Goal: Check status: Check status

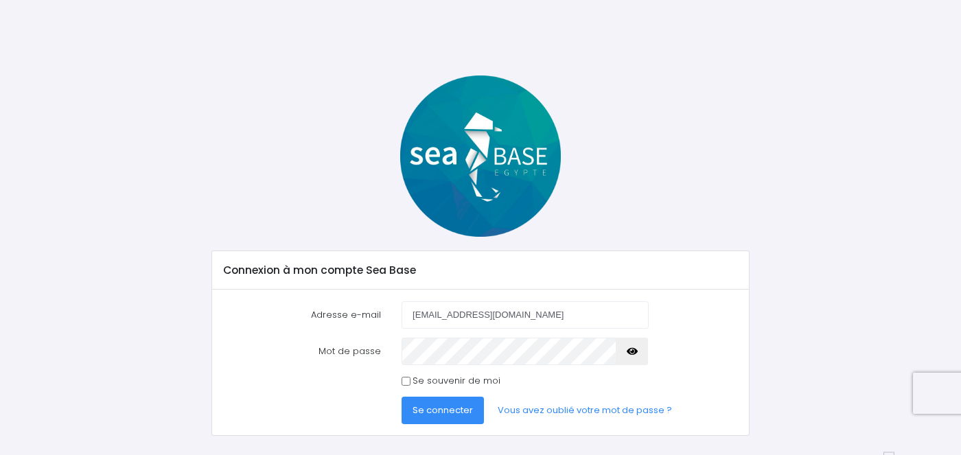
type input "[EMAIL_ADDRESS][DOMAIN_NAME]"
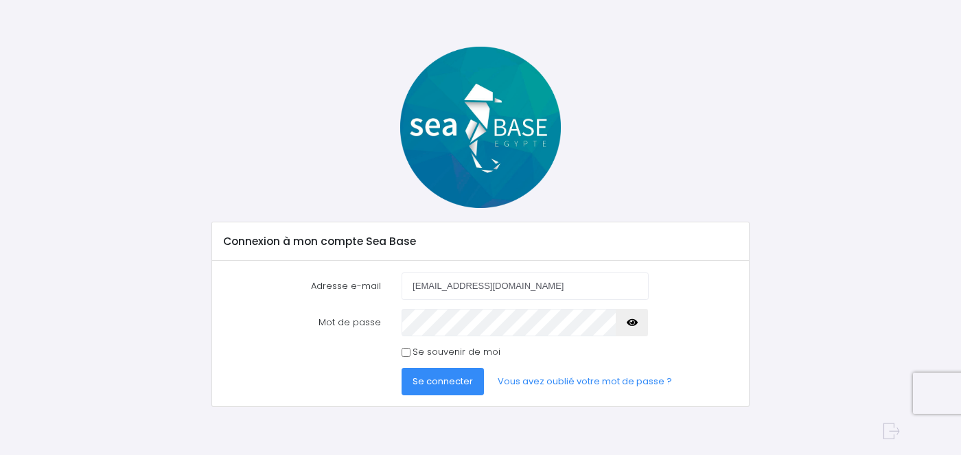
click at [629, 323] on icon "button" at bounding box center [632, 323] width 11 height 0
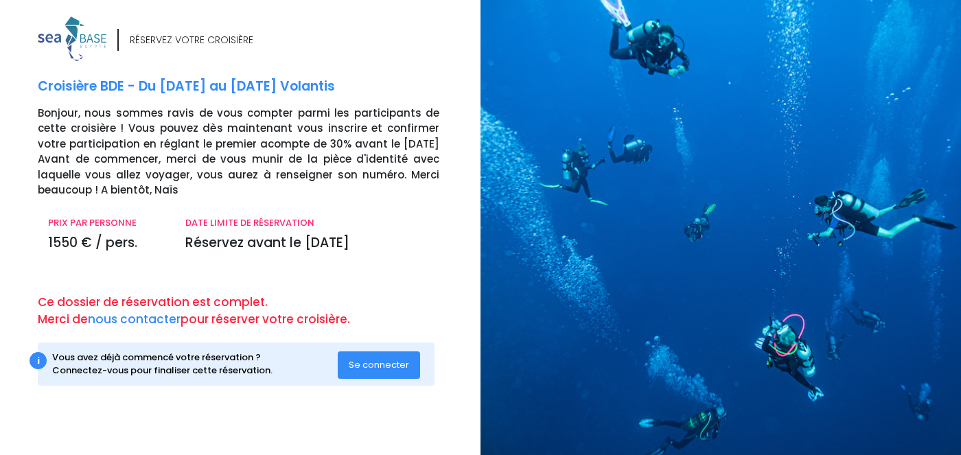
click at [395, 357] on button "Se connecter" at bounding box center [379, 365] width 82 height 27
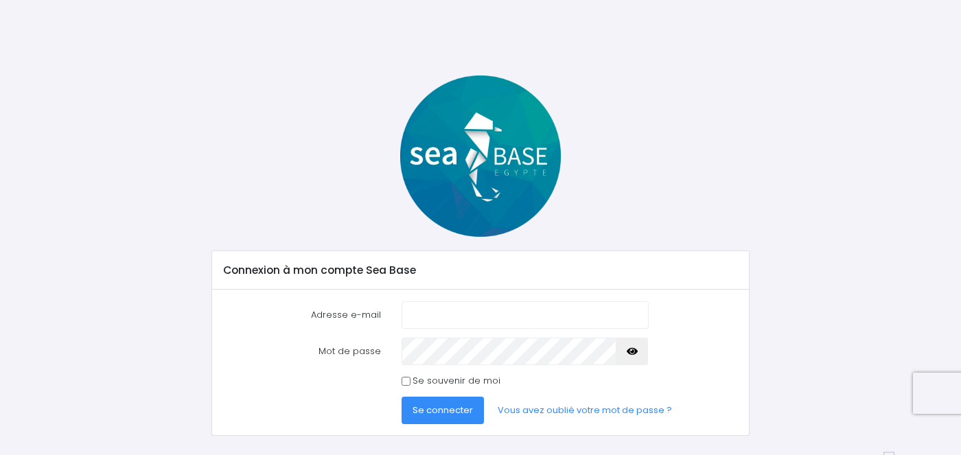
click at [443, 312] on input "Adresse e-mail" at bounding box center [525, 314] width 246 height 27
type input "aurelie.tranchart@gmail.com"
click at [573, 413] on link "Vous avez oublié votre mot de passe ?" at bounding box center [585, 410] width 196 height 27
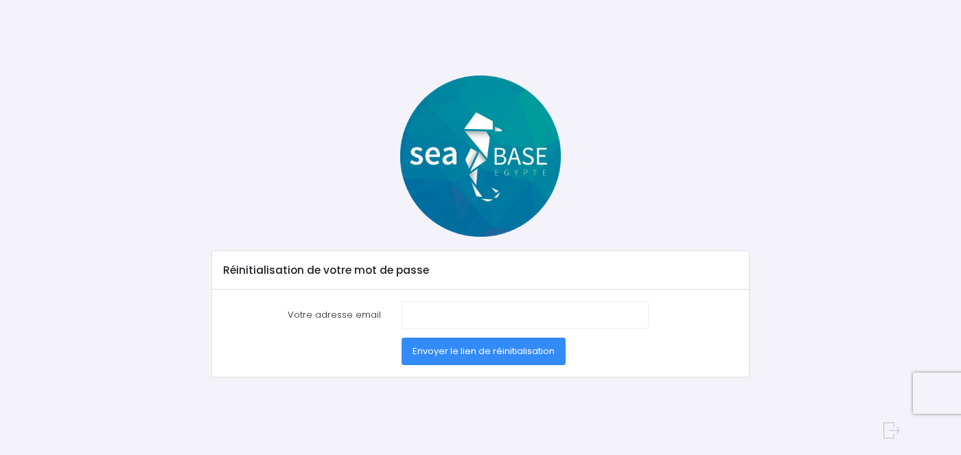
click at [486, 308] on input "Votre adresse email" at bounding box center [525, 314] width 246 height 27
type input "[EMAIL_ADDRESS][DOMAIN_NAME]"
click at [457, 351] on span "Envoyer le lien de réinitialisation" at bounding box center [484, 351] width 142 height 13
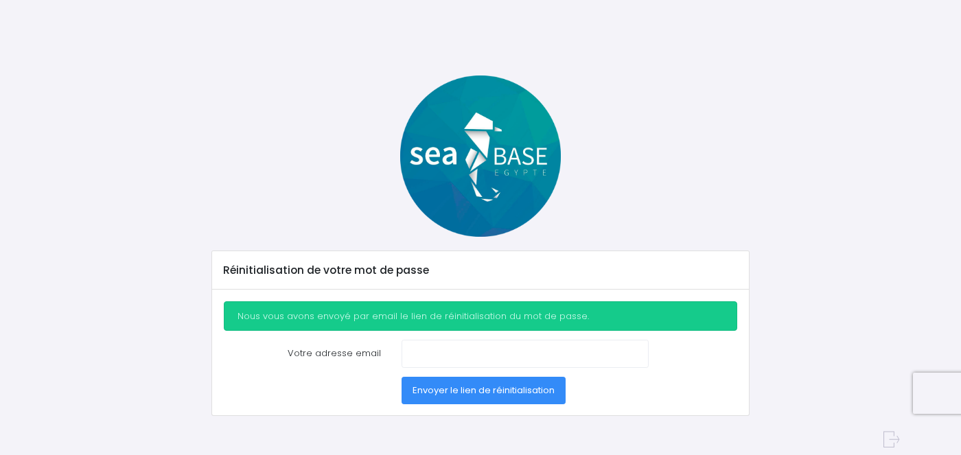
click at [503, 147] on img at bounding box center [480, 156] width 161 height 161
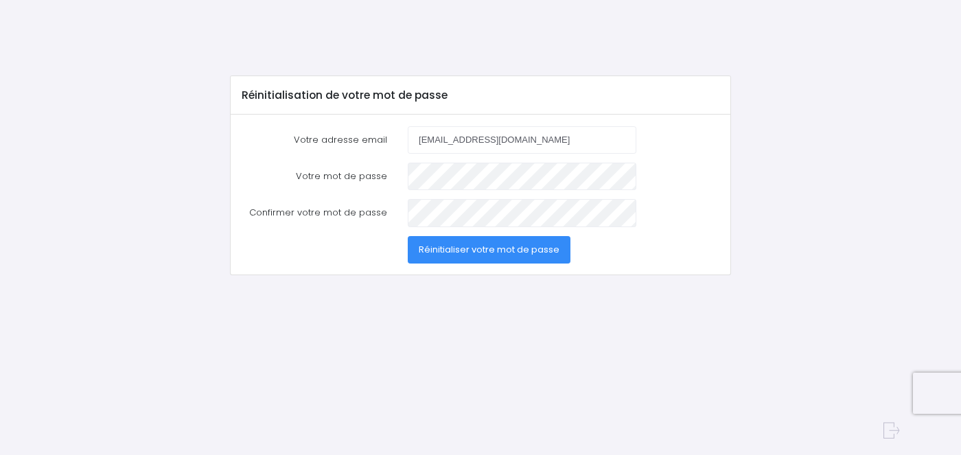
type input "[EMAIL_ADDRESS][DOMAIN_NAME]"
click at [455, 198] on form "Votre adresse email [EMAIL_ADDRESS][DOMAIN_NAME] Votre mot de passe Confirmer v…" at bounding box center [481, 194] width 478 height 137
click at [471, 244] on span "Réinitialiser votre mot de passe" at bounding box center [489, 249] width 141 height 13
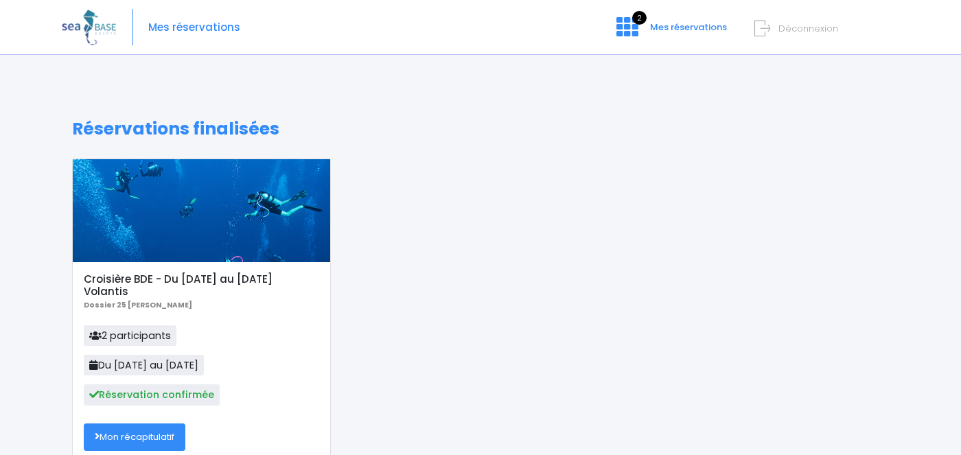
click at [400, 246] on div "Croisière BDE - Du [DATE] au [DATE] Volantis Dossier 25 [PERSON_NAME] 2 partici…" at bounding box center [481, 321] width 838 height 325
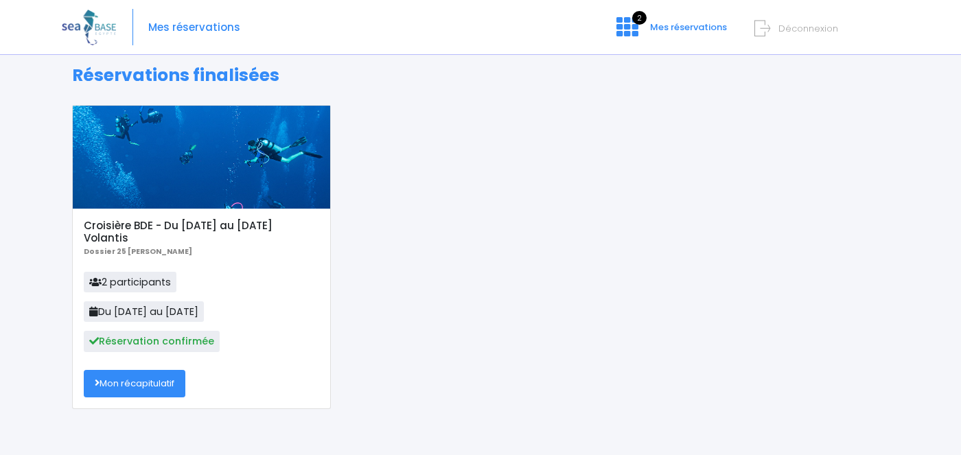
scroll to position [150, 0]
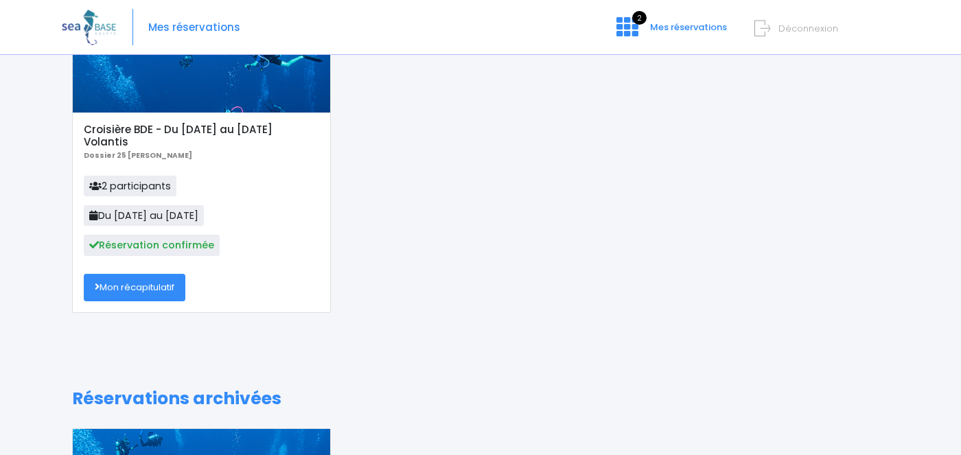
click at [157, 289] on link "Mon récapitulatif" at bounding box center [135, 287] width 102 height 27
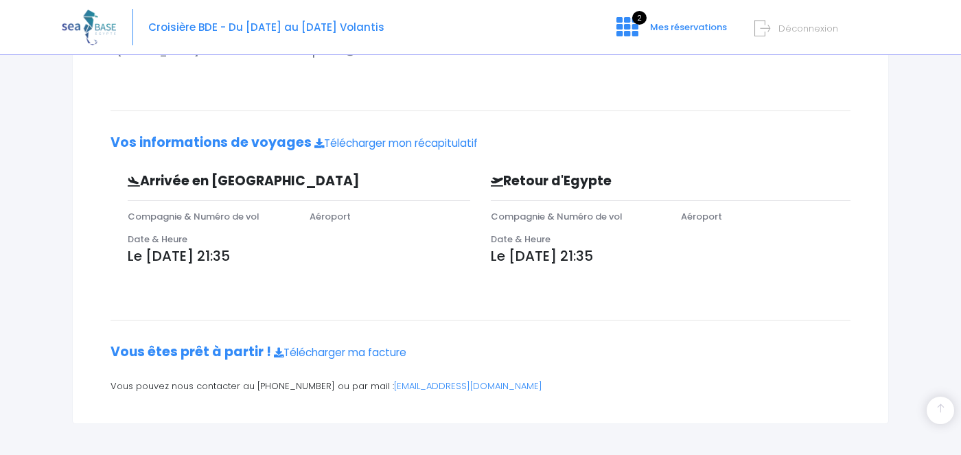
scroll to position [346, 0]
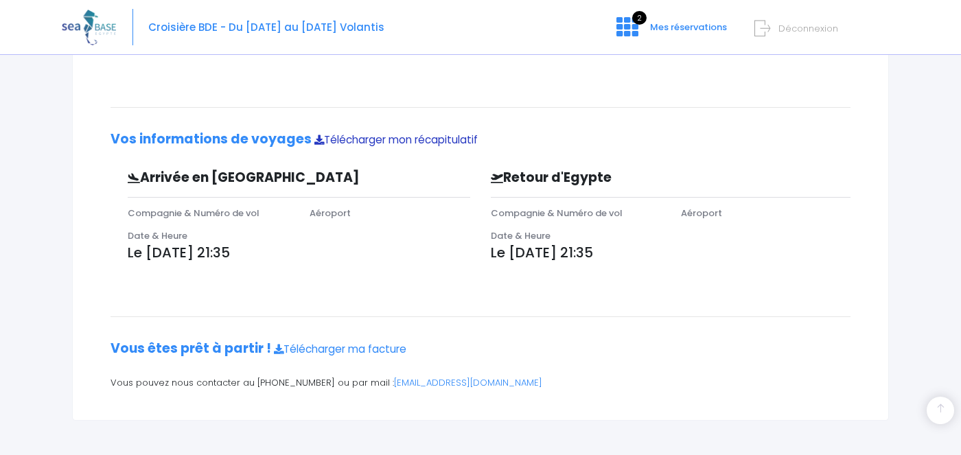
click at [446, 140] on link "Télécharger mon récapitulatif" at bounding box center [395, 140] width 163 height 14
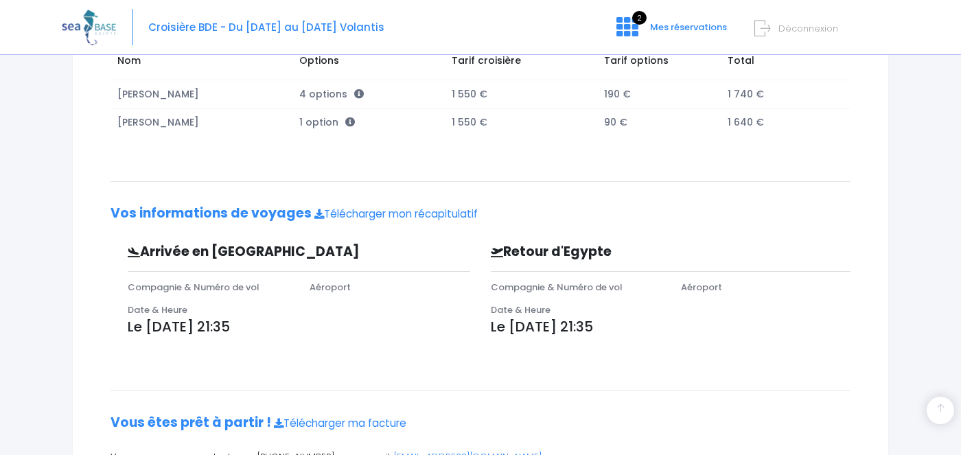
scroll to position [0, 0]
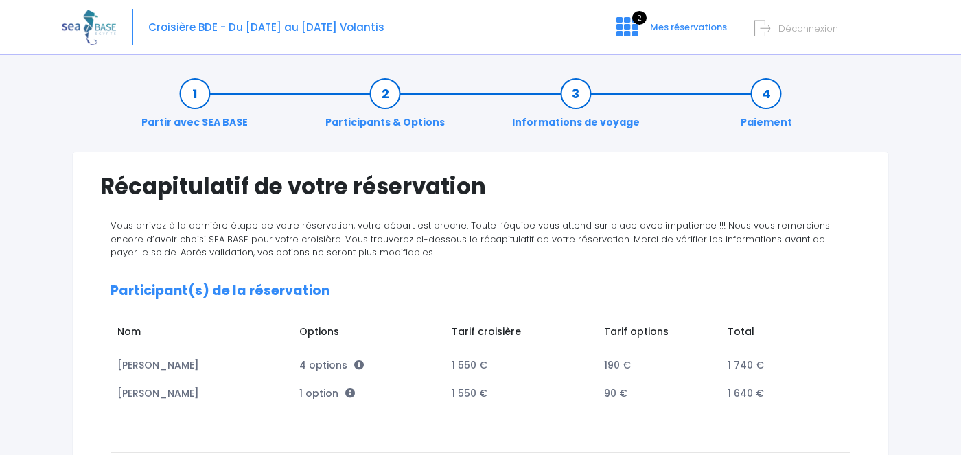
click at [99, 32] on img at bounding box center [89, 27] width 54 height 35
click at [101, 25] on img at bounding box center [89, 27] width 54 height 35
